Goal: Information Seeking & Learning: Check status

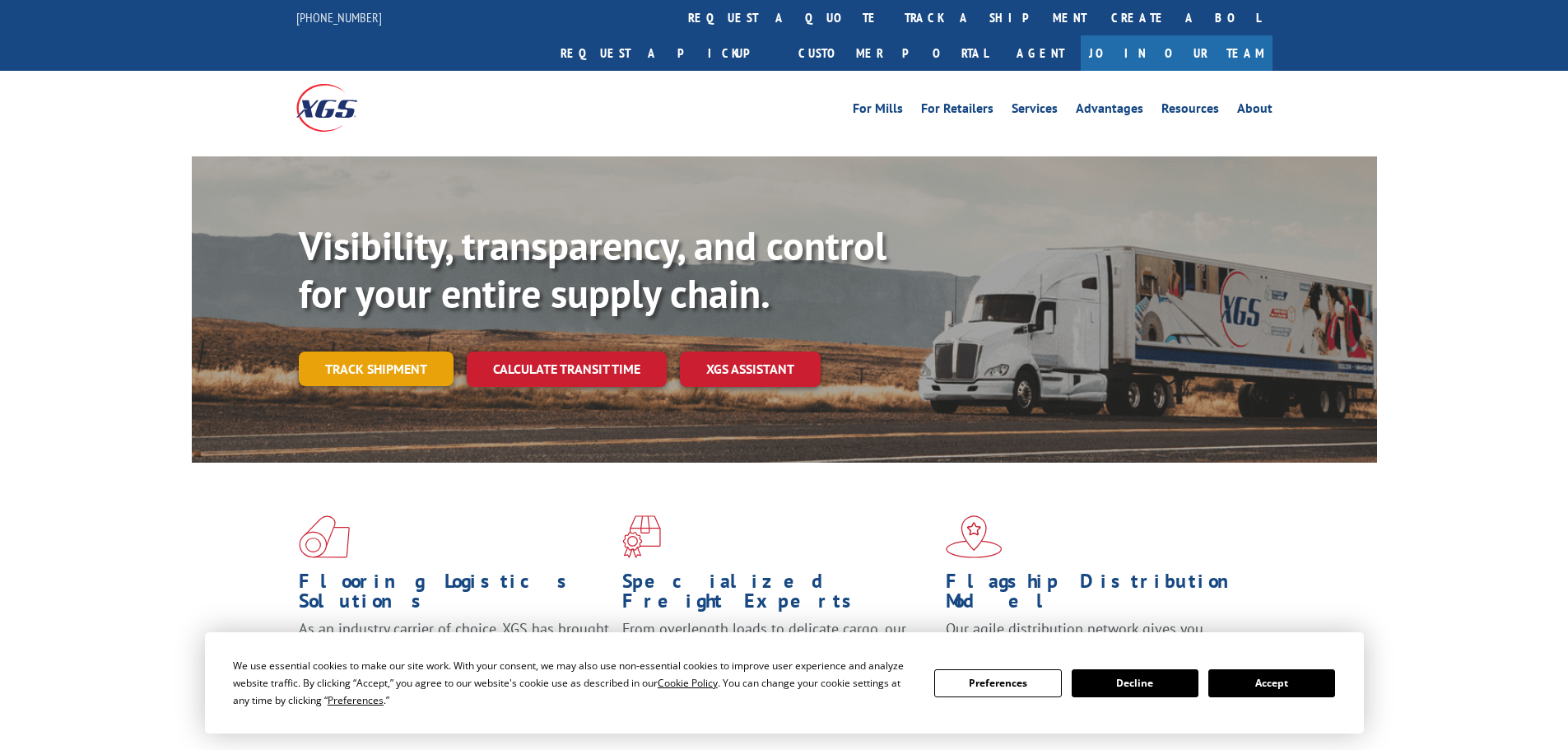
click at [361, 351] on link "Track shipment" at bounding box center [376, 369] width 155 height 34
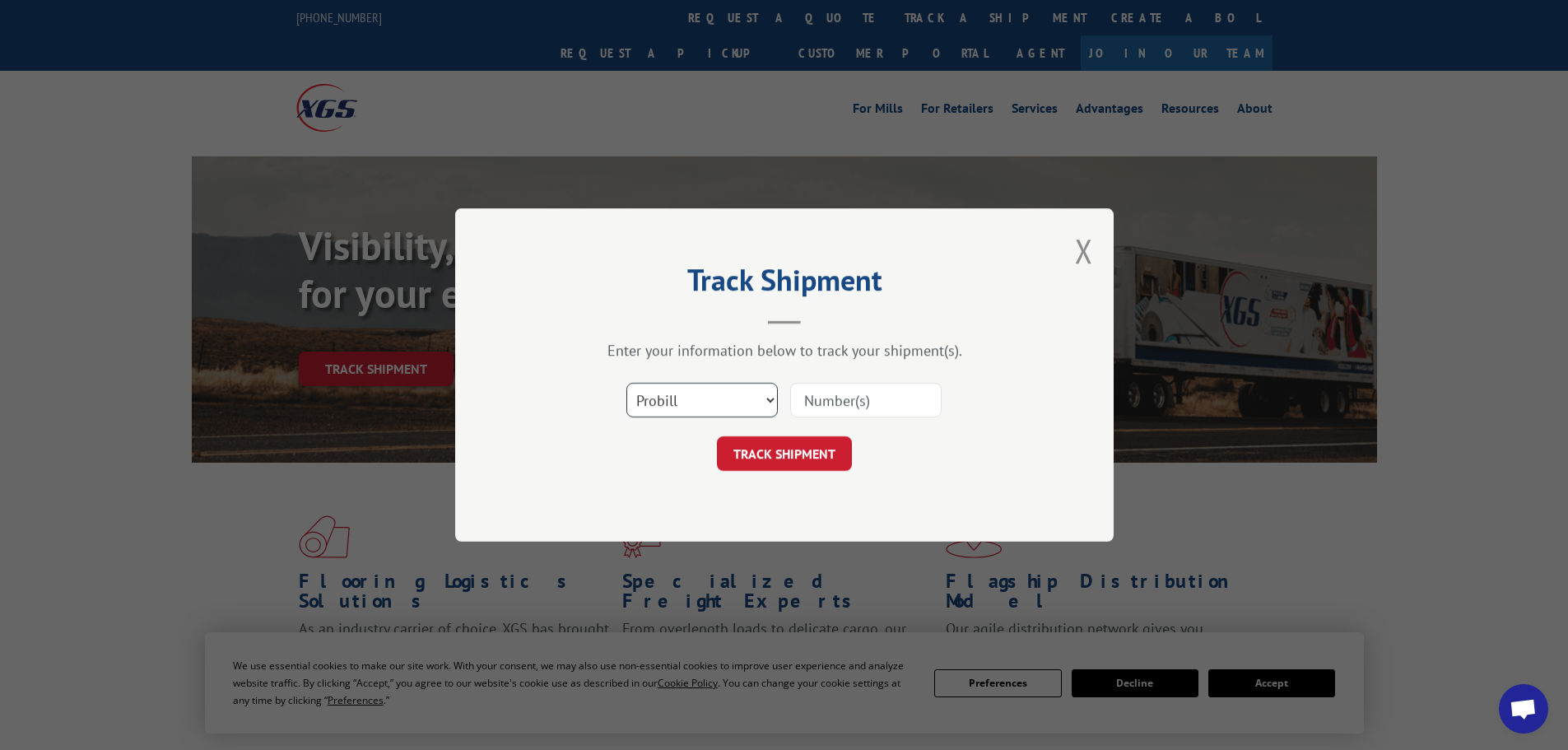
click at [772, 401] on select "Select category... Probill BOL PO" at bounding box center [701, 399] width 151 height 34
select select "po"
click at [626, 382] on select "Select category... Probill BOL PO" at bounding box center [701, 399] width 151 height 34
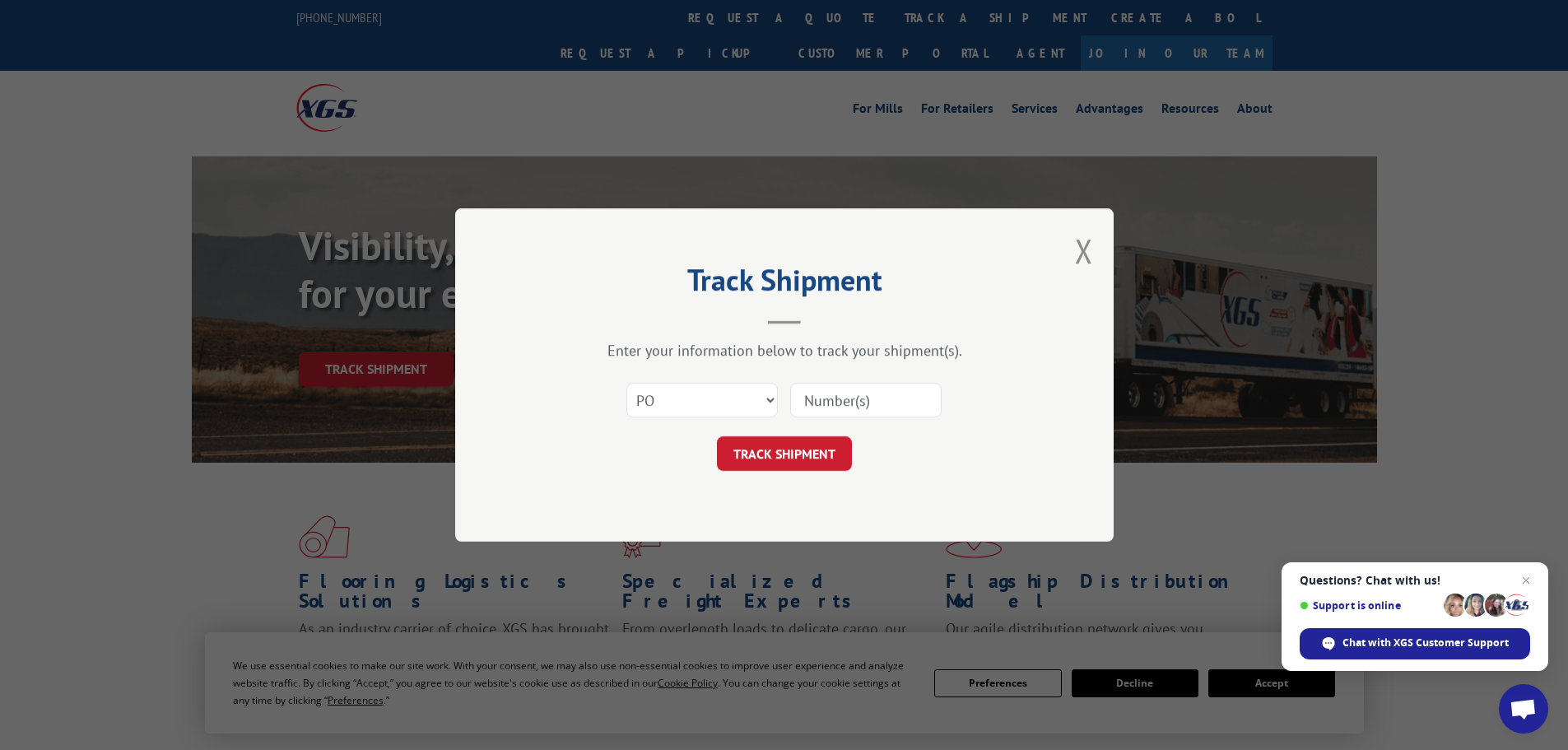
click at [825, 401] on input at bounding box center [866, 399] width 151 height 34
type input "03538212"
click at [775, 457] on button "TRACK SHIPMENT" at bounding box center [784, 453] width 135 height 34
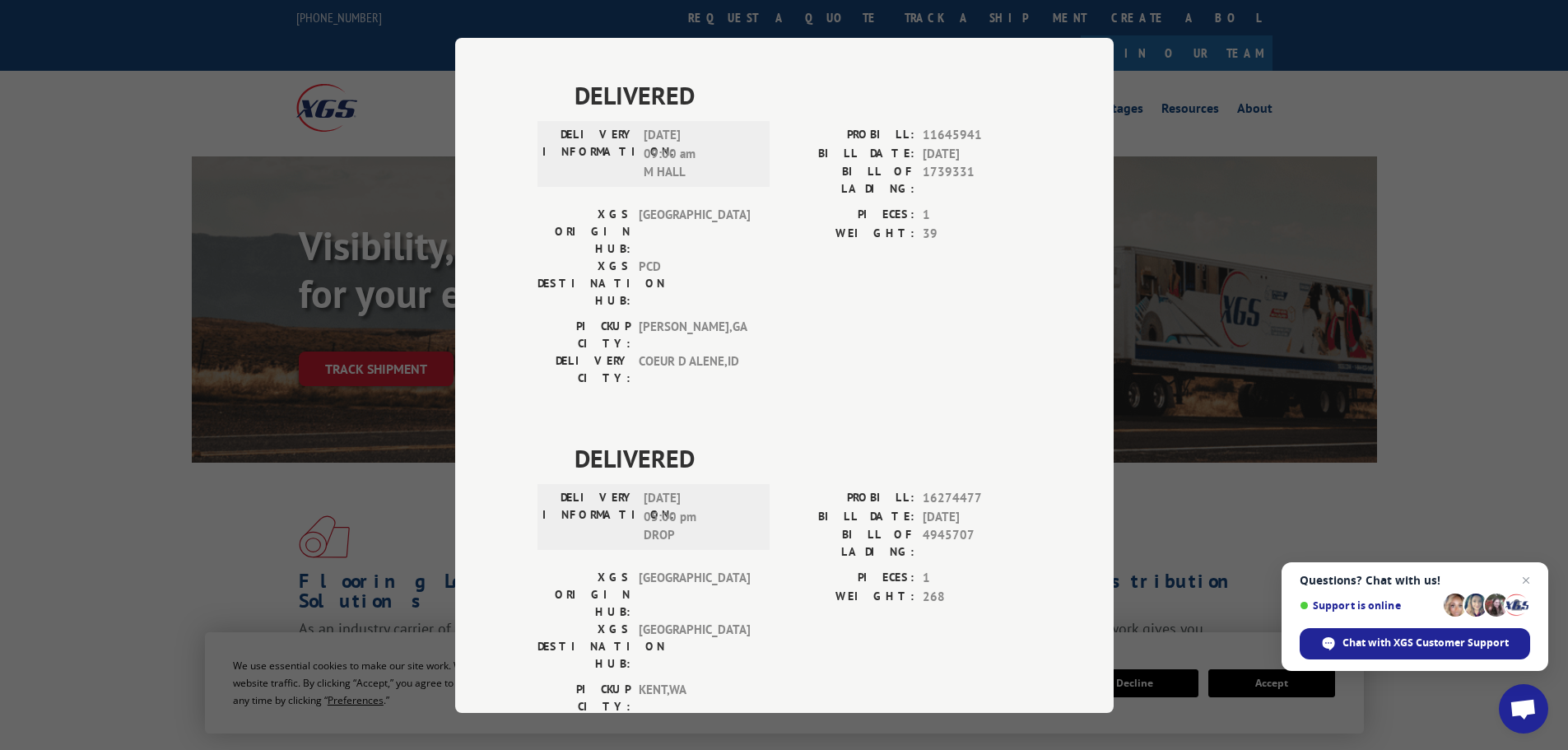
scroll to position [127, 0]
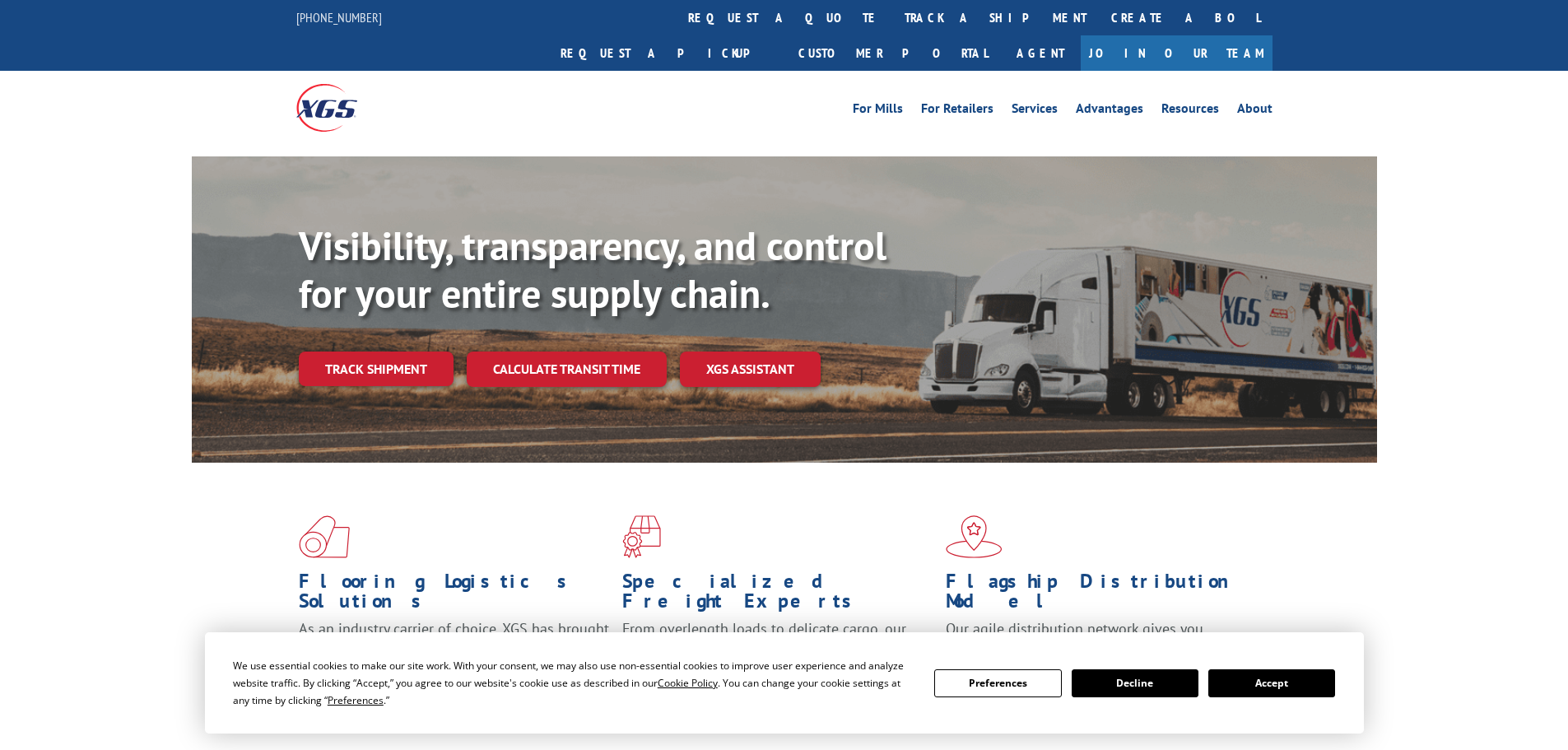
click at [391, 351] on link "Track shipment" at bounding box center [376, 369] width 155 height 34
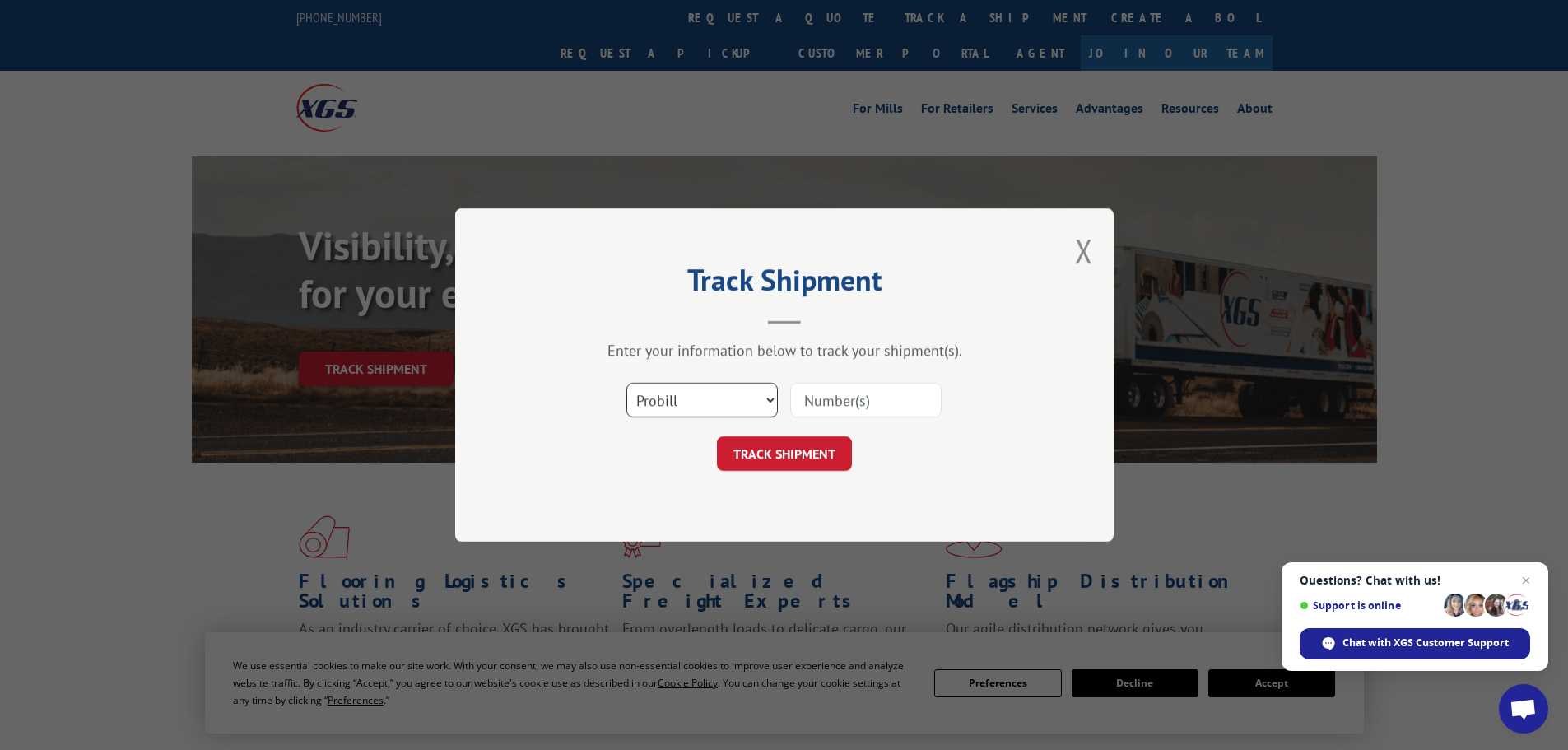
click at [766, 395] on select "Select category... Probill BOL PO" at bounding box center [701, 399] width 151 height 34
select select "po"
click at [626, 382] on select "Select category... Probill BOL PO" at bounding box center [701, 399] width 151 height 34
click at [856, 393] on input at bounding box center [866, 399] width 151 height 34
type input "03538183"
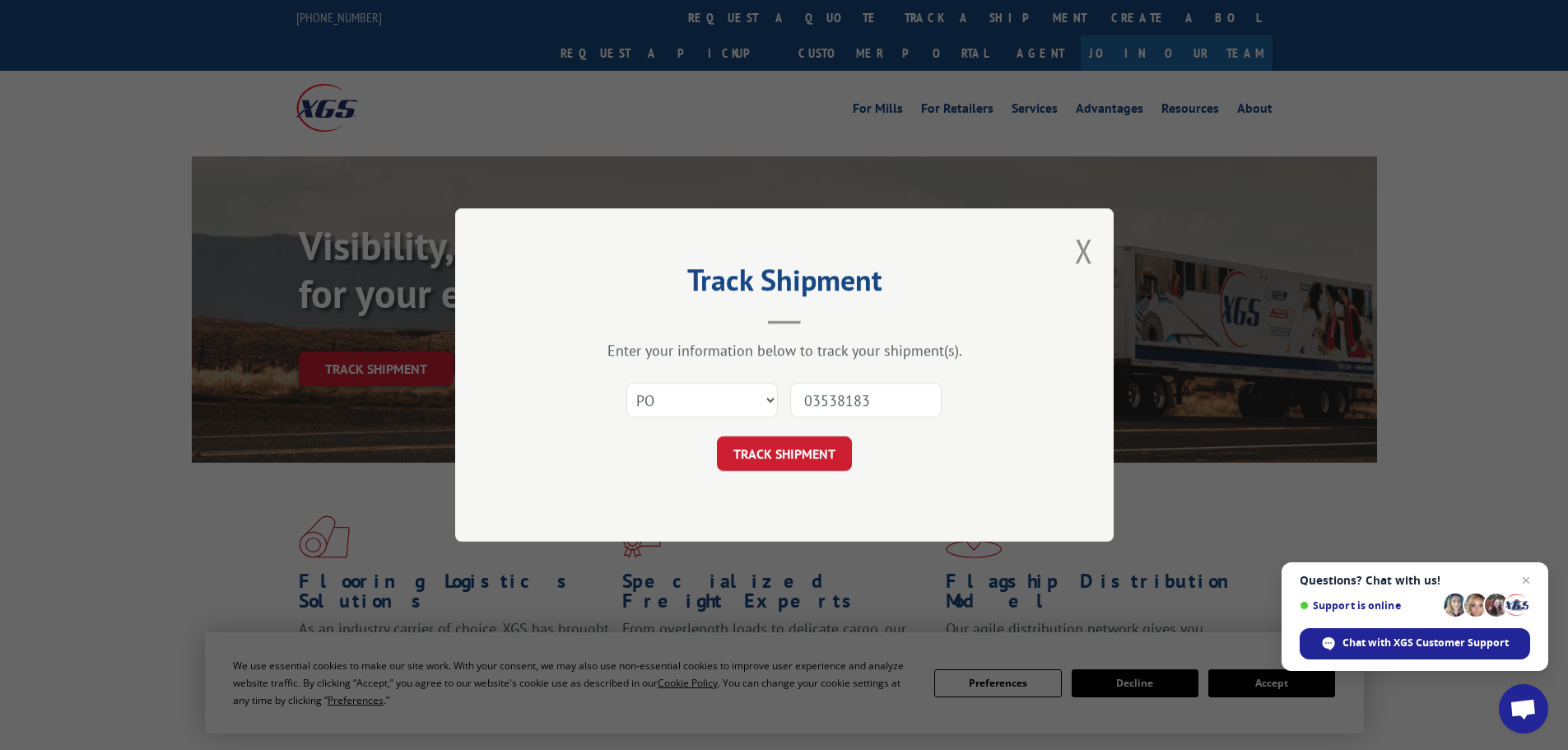
click button "TRACK SHIPMENT" at bounding box center [784, 453] width 135 height 34
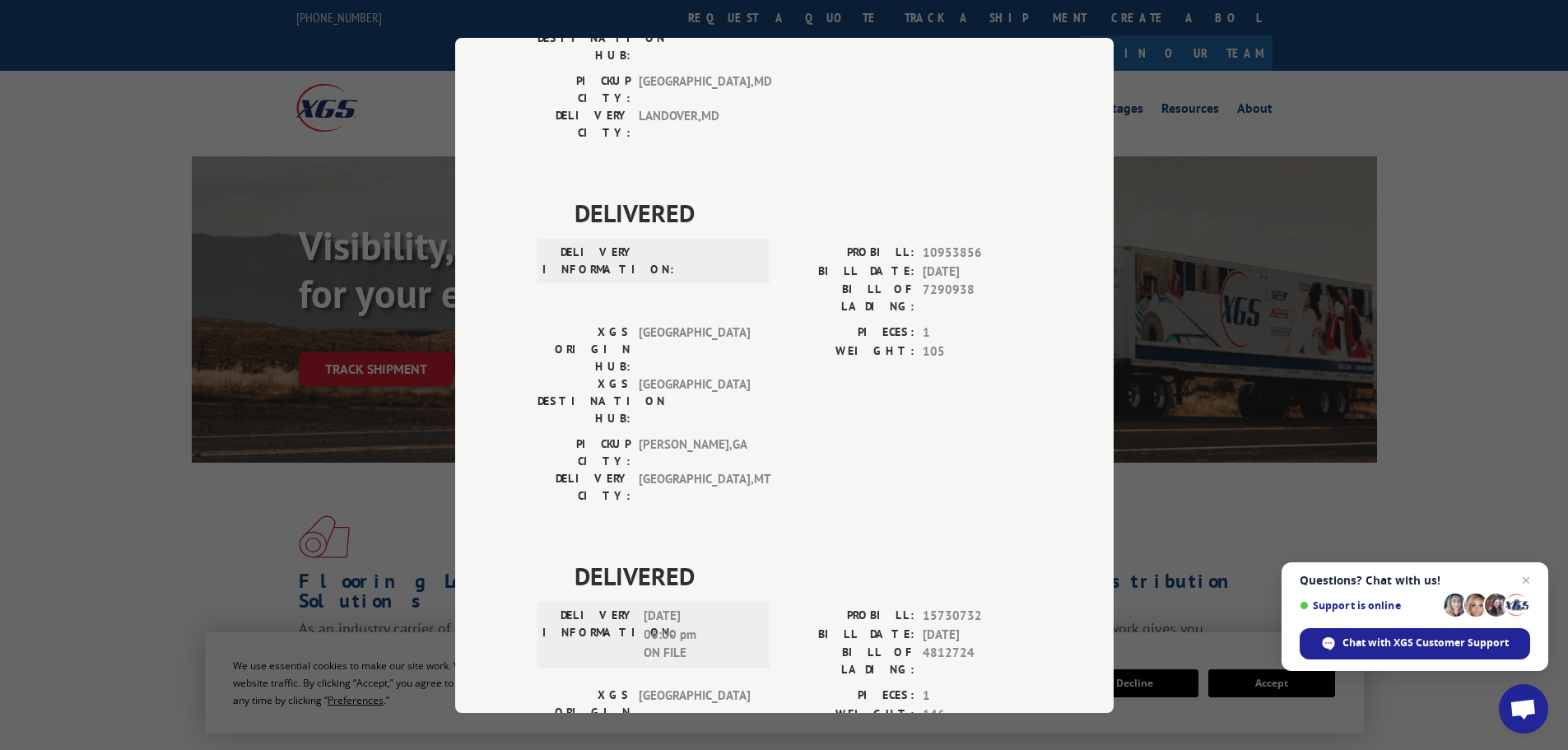
scroll to position [818, 0]
